Goal: Task Accomplishment & Management: Complete application form

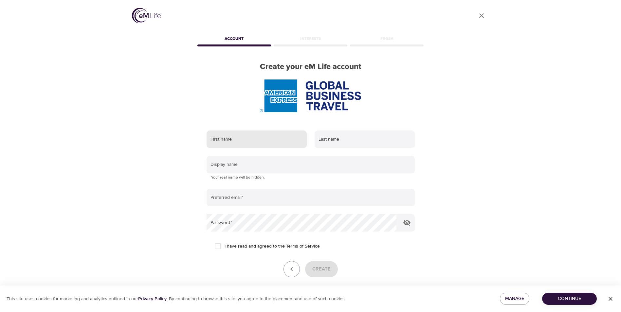
click at [224, 141] on input "text" at bounding box center [256, 140] width 100 height 18
type input "[PERSON_NAME]"
type input "[PERSON_NAME][EMAIL_ADDRESS][PERSON_NAME][DOMAIN_NAME]"
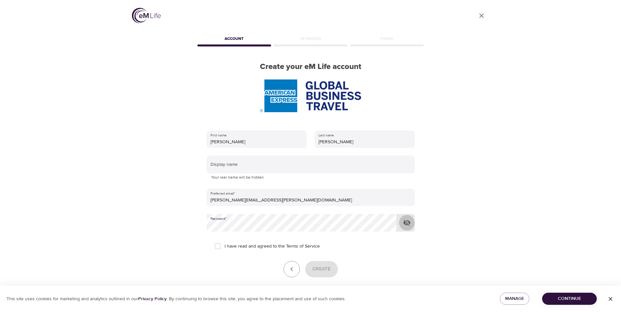
click at [405, 225] on icon "button" at bounding box center [406, 223] width 7 height 6
click at [217, 247] on input "I have read and agreed to the Terms of Service" at bounding box center [218, 246] width 14 height 14
checkbox input "true"
click at [325, 267] on span "Create" at bounding box center [321, 269] width 18 height 9
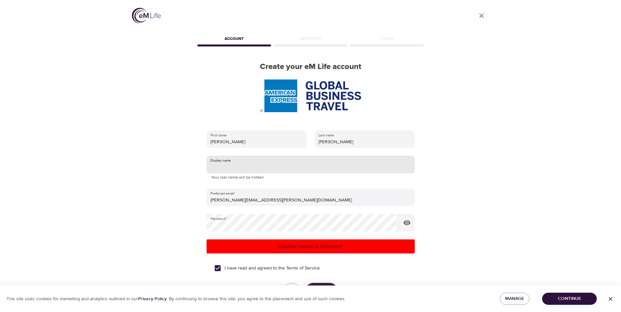
click at [244, 166] on input "text" at bounding box center [310, 165] width 208 height 18
click at [539, 186] on div "User Profile Account Interests Finish Create your eM Life account First name [P…" at bounding box center [310, 156] width 621 height 312
click at [307, 246] on p "Display name is required." at bounding box center [310, 246] width 203 height 9
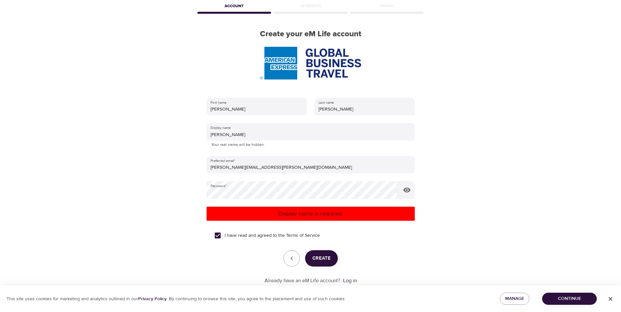
click at [321, 257] on span "Create" at bounding box center [321, 258] width 18 height 9
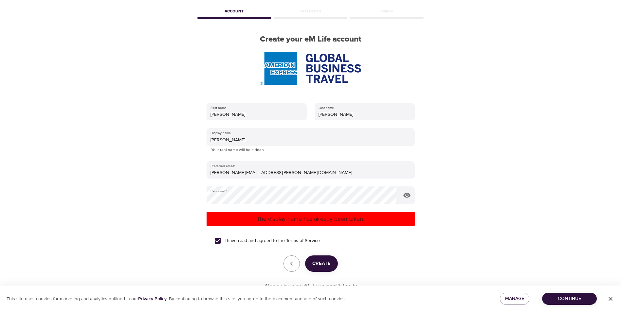
scroll to position [33, 0]
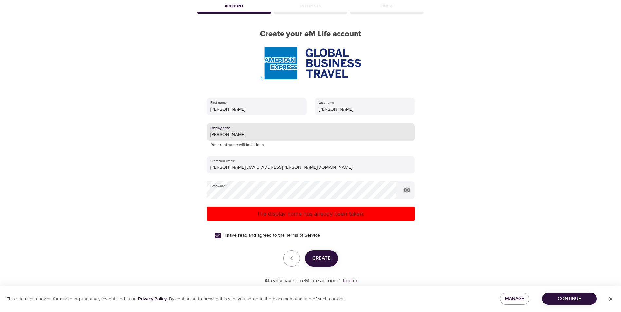
click at [231, 135] on input "[PERSON_NAME]" at bounding box center [310, 132] width 208 height 18
click at [317, 255] on span "Create" at bounding box center [321, 258] width 18 height 9
click at [222, 133] on input "Kev" at bounding box center [310, 132] width 208 height 18
type input "K"
type input "[PERSON_NAME]"
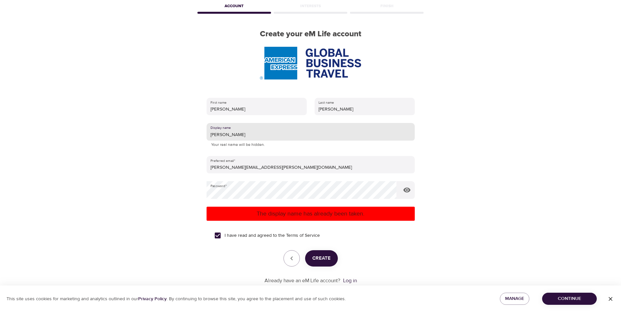
click at [327, 259] on span "Create" at bounding box center [321, 258] width 18 height 9
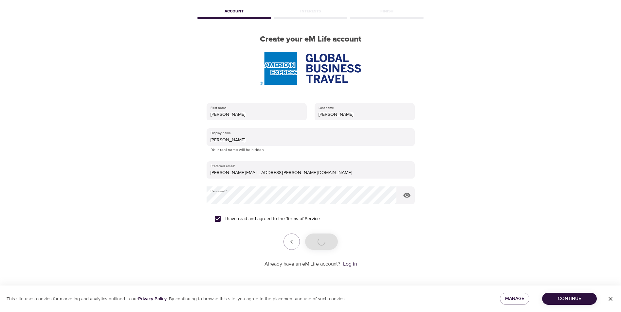
scroll to position [27, 0]
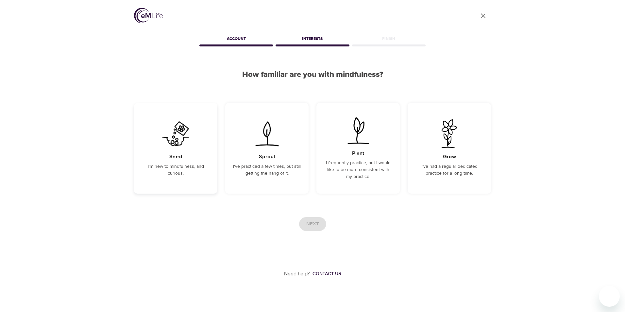
click at [176, 152] on div "Seed I'm new to mindfulness, and curious." at bounding box center [175, 148] width 83 height 91
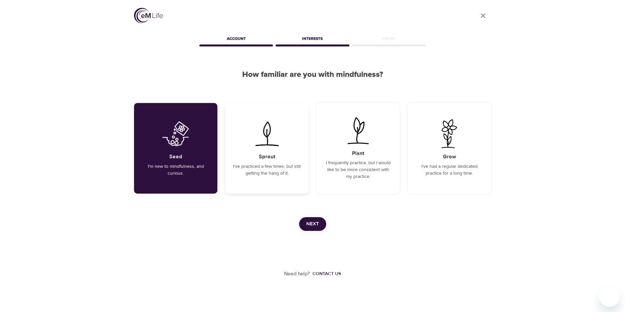
click at [264, 156] on h5 "Sprout" at bounding box center [267, 156] width 16 height 7
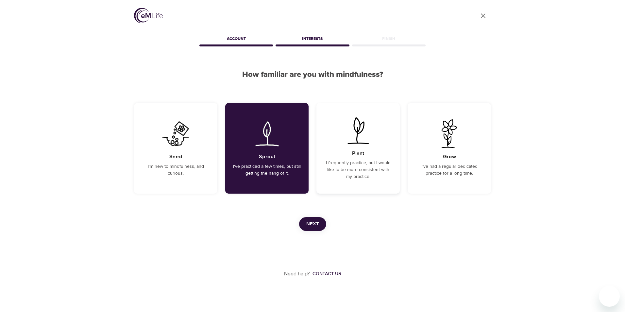
click at [358, 156] on h5 "Plant" at bounding box center [358, 153] width 12 height 7
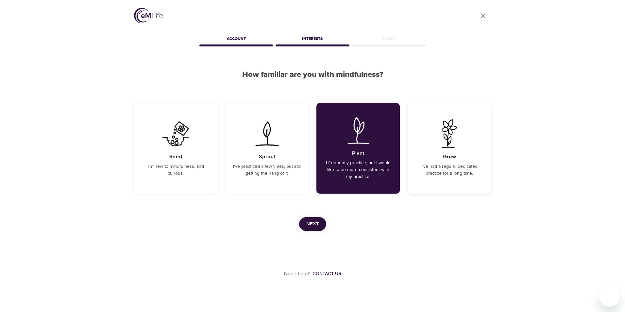
click at [448, 151] on div "Grow I've had a regular dedicated practice for a long time." at bounding box center [449, 148] width 83 height 91
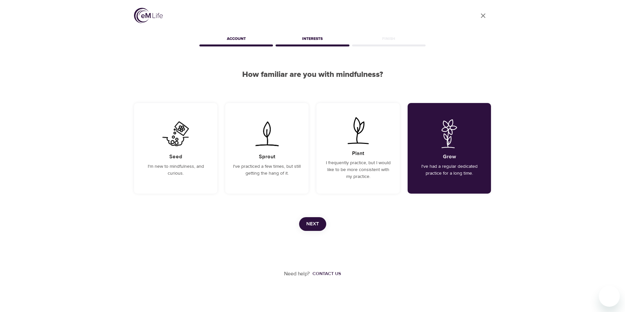
click at [314, 223] on span "Next" at bounding box center [313, 224] width 13 height 9
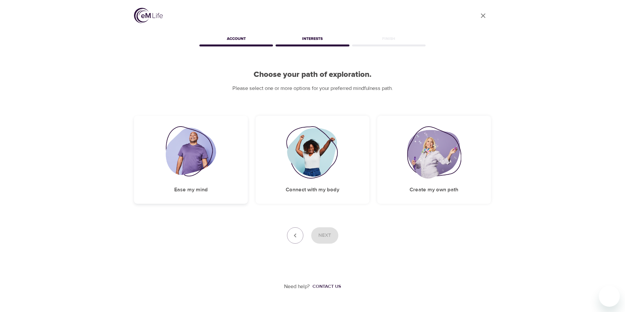
click at [190, 158] on img at bounding box center [191, 152] width 51 height 52
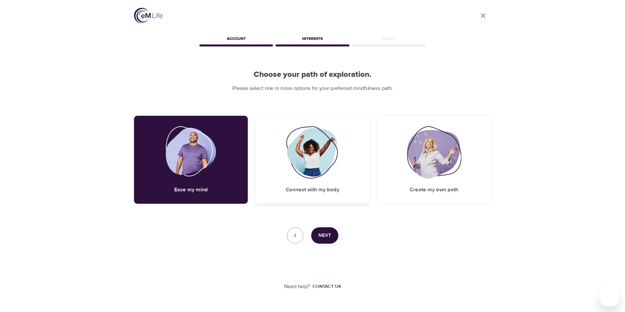
click at [329, 150] on img at bounding box center [312, 152] width 53 height 52
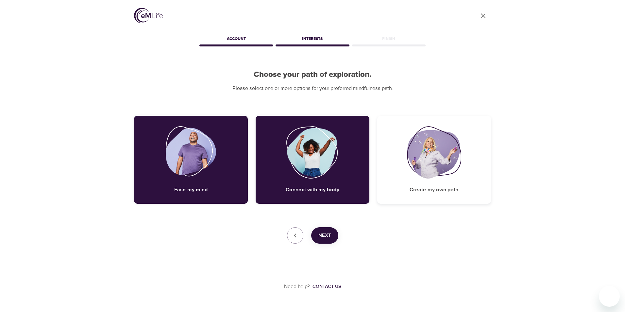
click at [453, 149] on img at bounding box center [434, 152] width 54 height 52
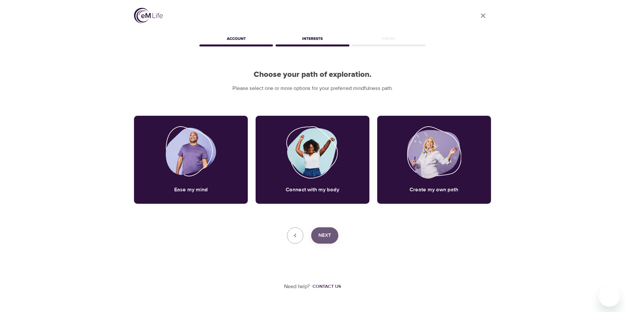
click at [331, 234] on span "Next" at bounding box center [325, 235] width 13 height 9
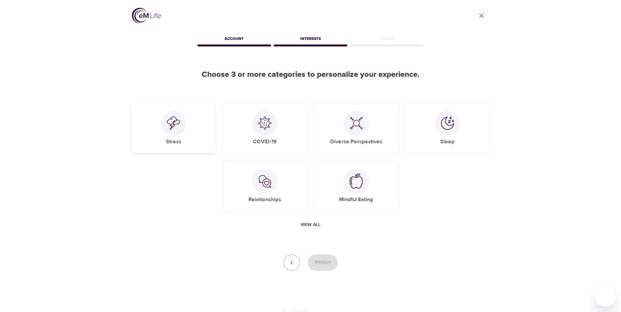
click at [170, 126] on img at bounding box center [173, 123] width 13 height 14
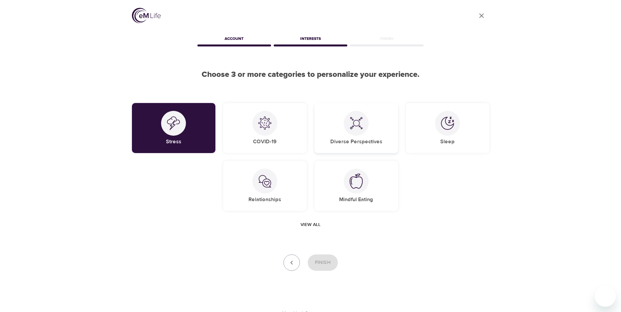
click at [359, 127] on img at bounding box center [355, 123] width 13 height 13
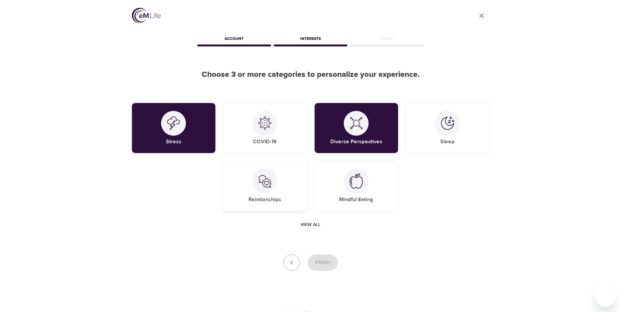
click at [265, 185] on img at bounding box center [264, 181] width 13 height 13
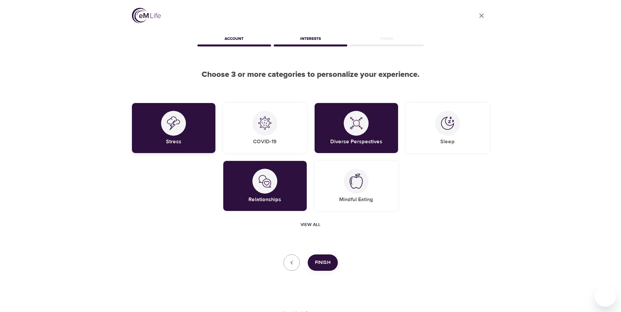
click at [167, 127] on img at bounding box center [173, 123] width 13 height 14
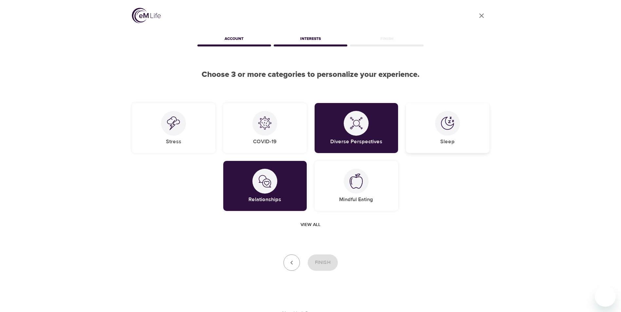
click at [447, 120] on img at bounding box center [447, 123] width 13 height 13
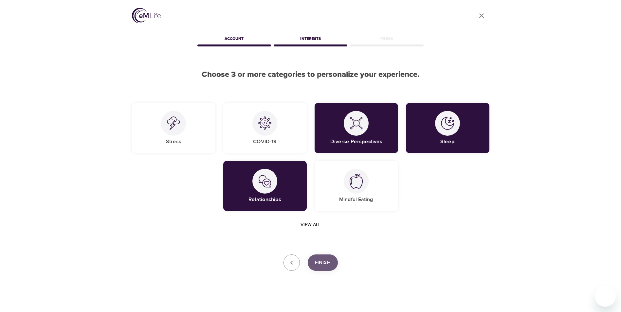
click at [319, 260] on span "Finish" at bounding box center [323, 262] width 16 height 9
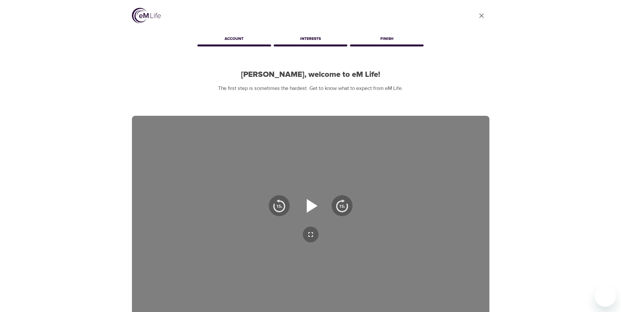
click at [310, 206] on icon "button" at bounding box center [312, 206] width 11 height 14
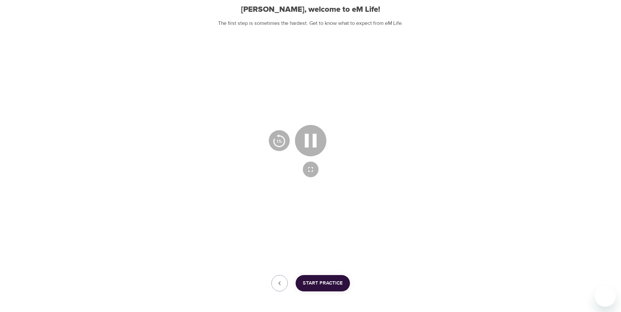
scroll to position [65, 0]
click at [326, 285] on span "Start Practice" at bounding box center [323, 283] width 40 height 9
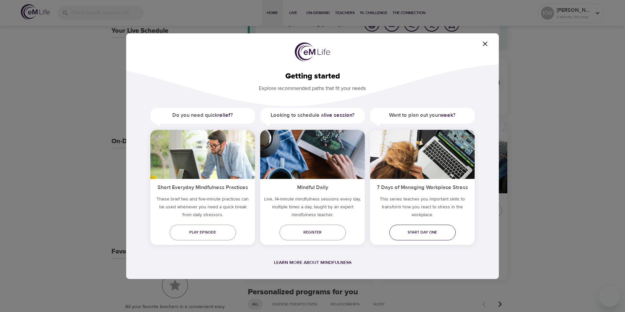
click at [425, 232] on span "Start day one" at bounding box center [423, 232] width 56 height 7
